Goal: Transaction & Acquisition: Purchase product/service

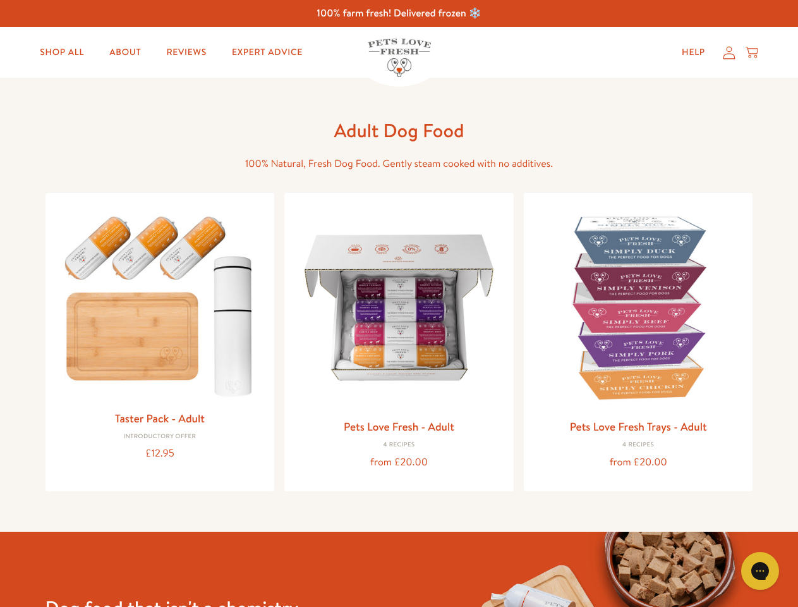
click at [760, 571] on icon "Gorgias live chat" at bounding box center [760, 571] width 12 height 12
